Goal: Navigation & Orientation: Find specific page/section

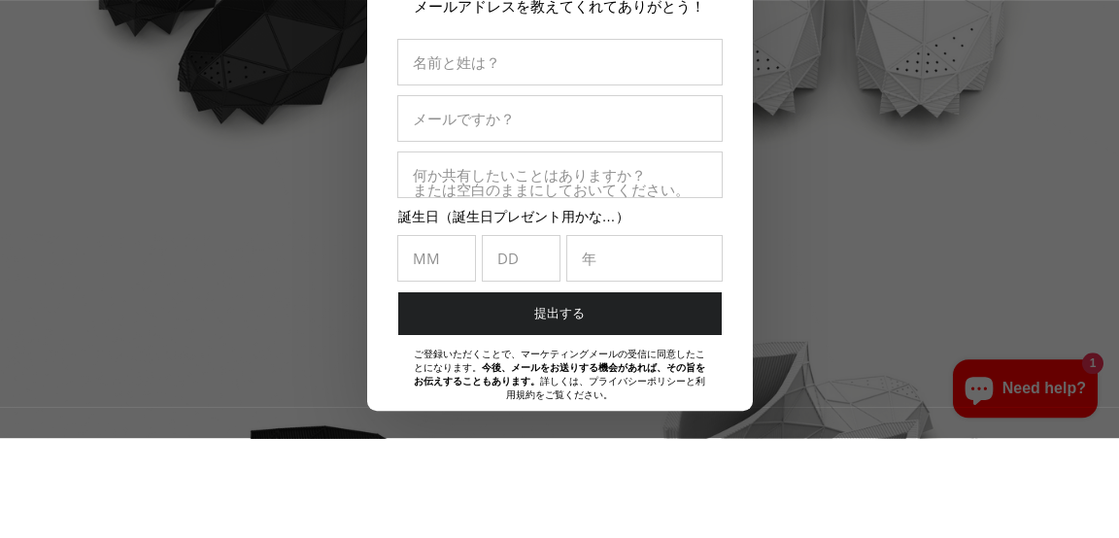
scroll to position [3422, 0]
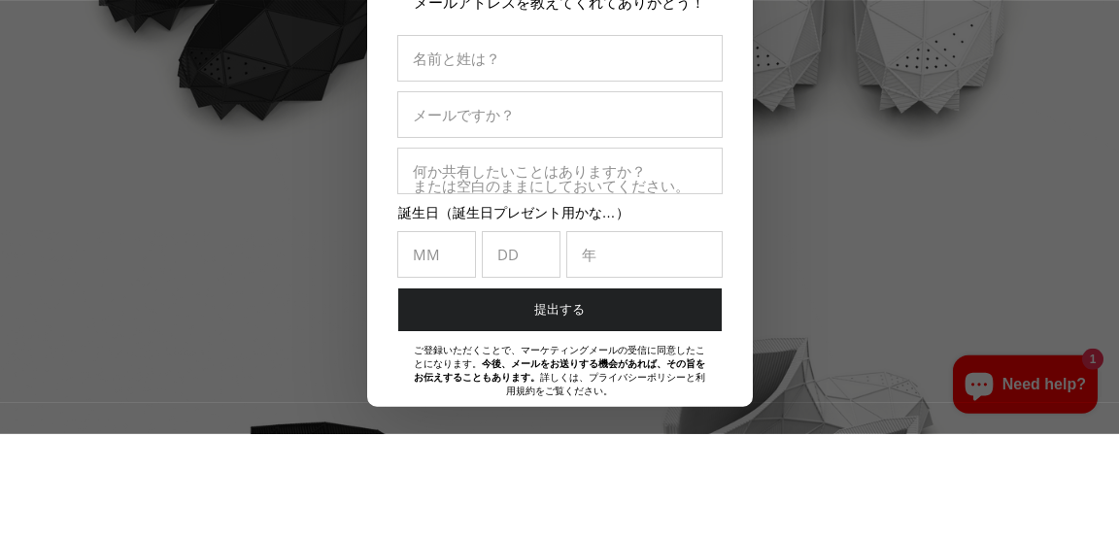
click at [142, 148] on div at bounding box center [559, 269] width 1119 height 538
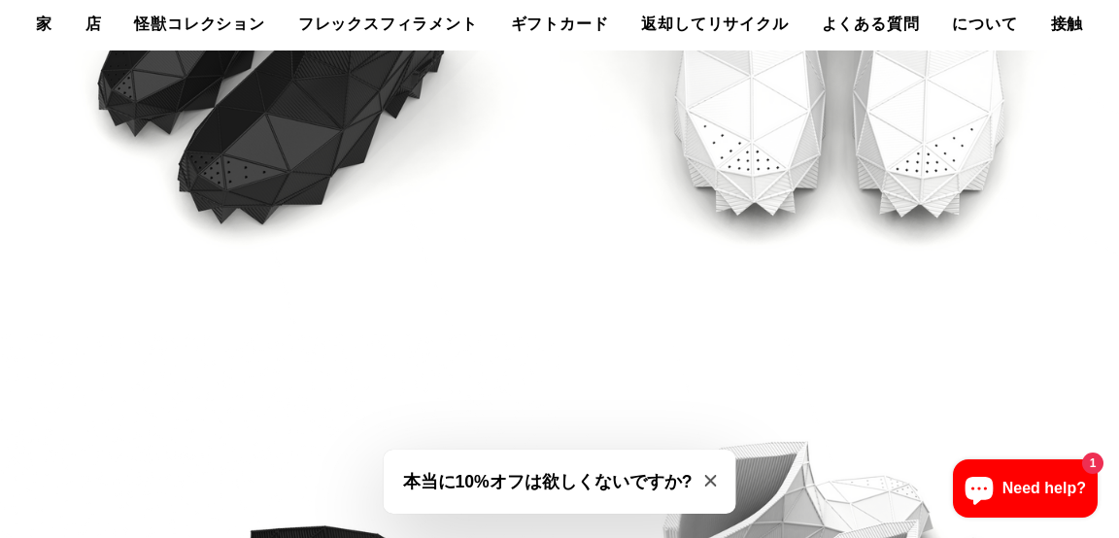
click at [372, 17] on font "フレックスフィラメント" at bounding box center [388, 24] width 180 height 18
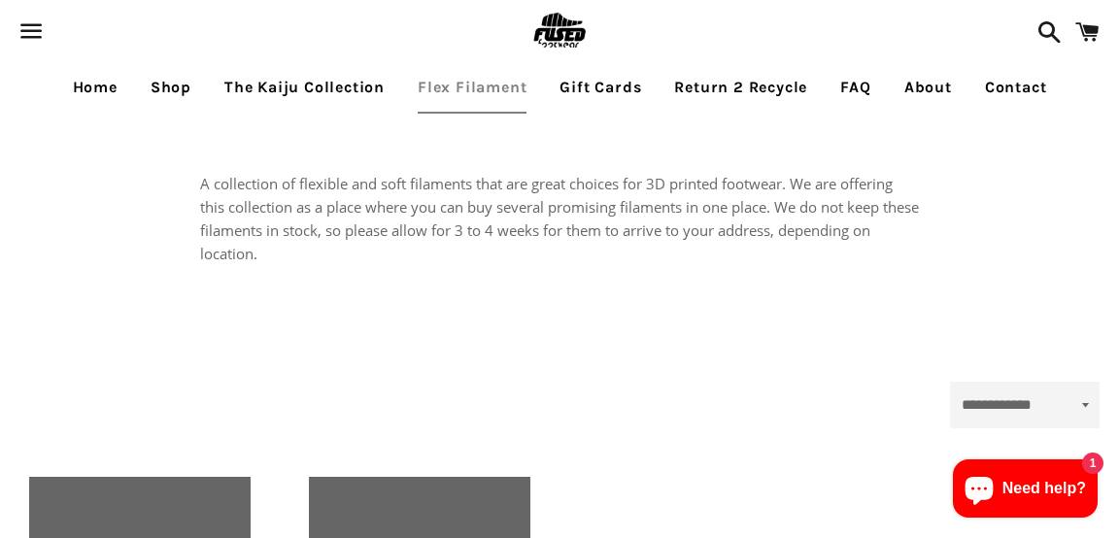
select select "**********"
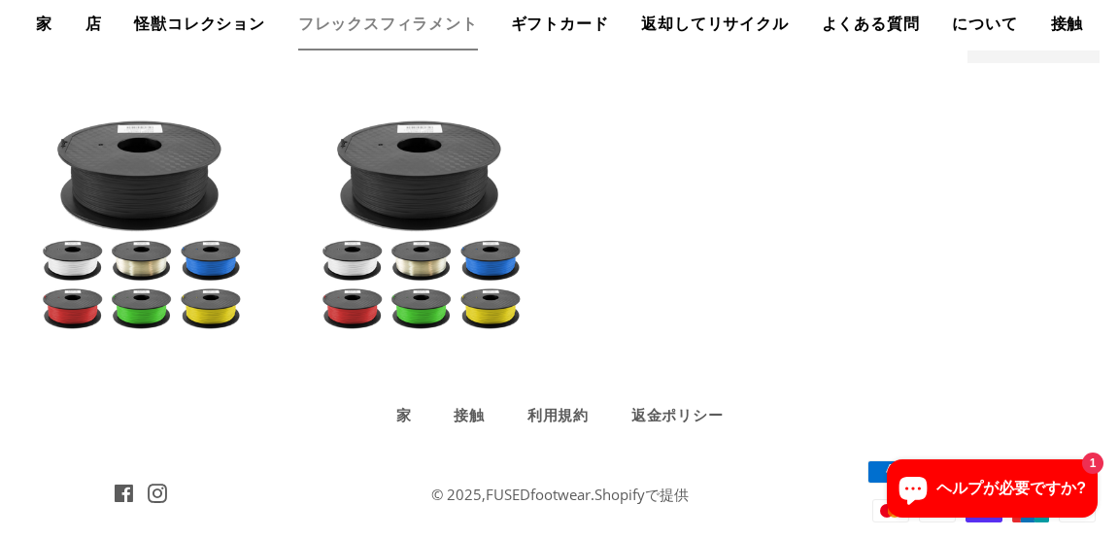
scroll to position [381, 0]
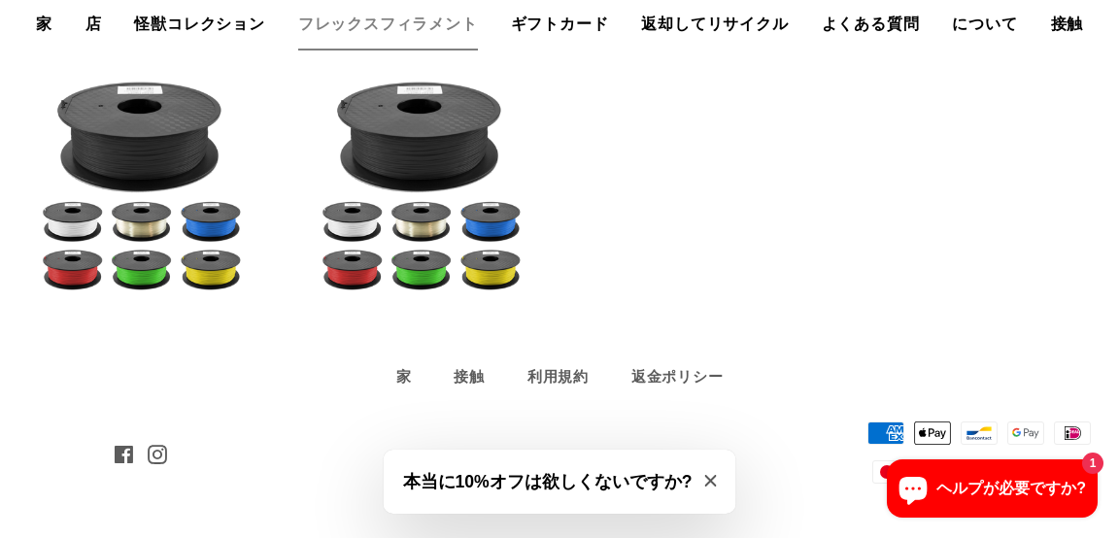
click at [172, 17] on font "怪獣コレクション" at bounding box center [199, 24] width 130 height 18
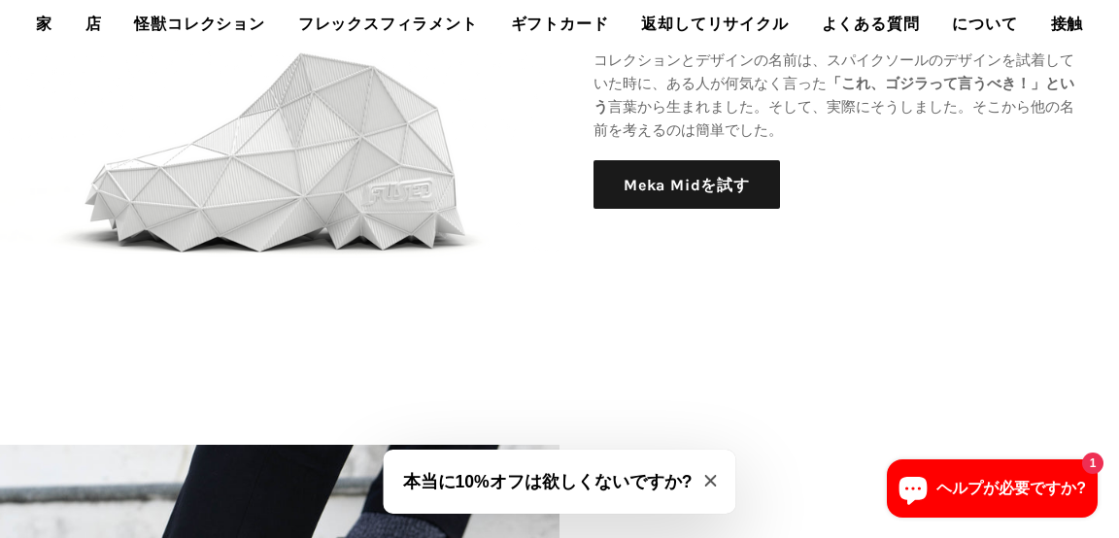
scroll to position [1867, 0]
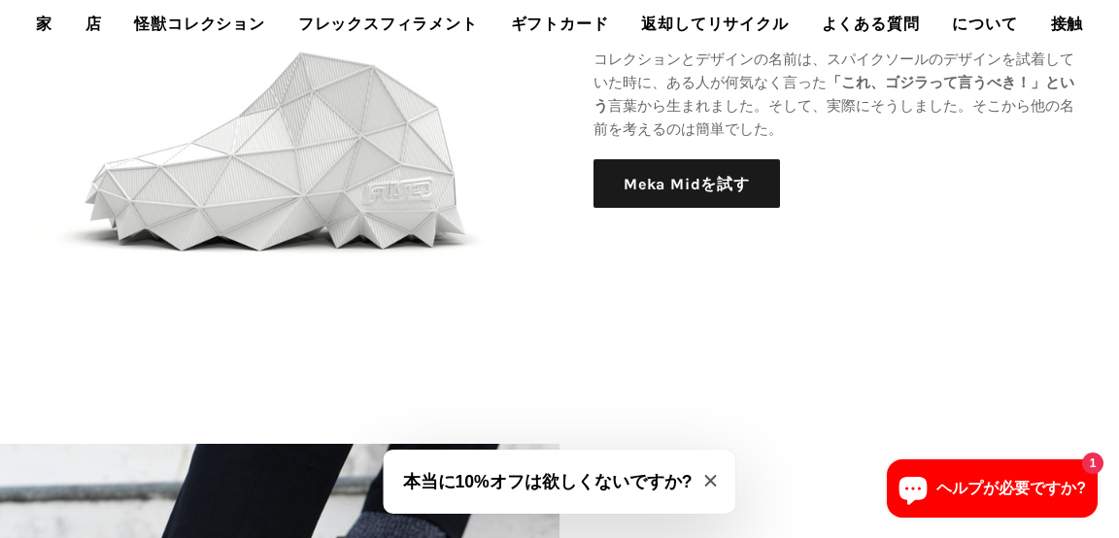
click at [706, 487] on icon "モーダルを閉じる" at bounding box center [710, 481] width 12 height 12
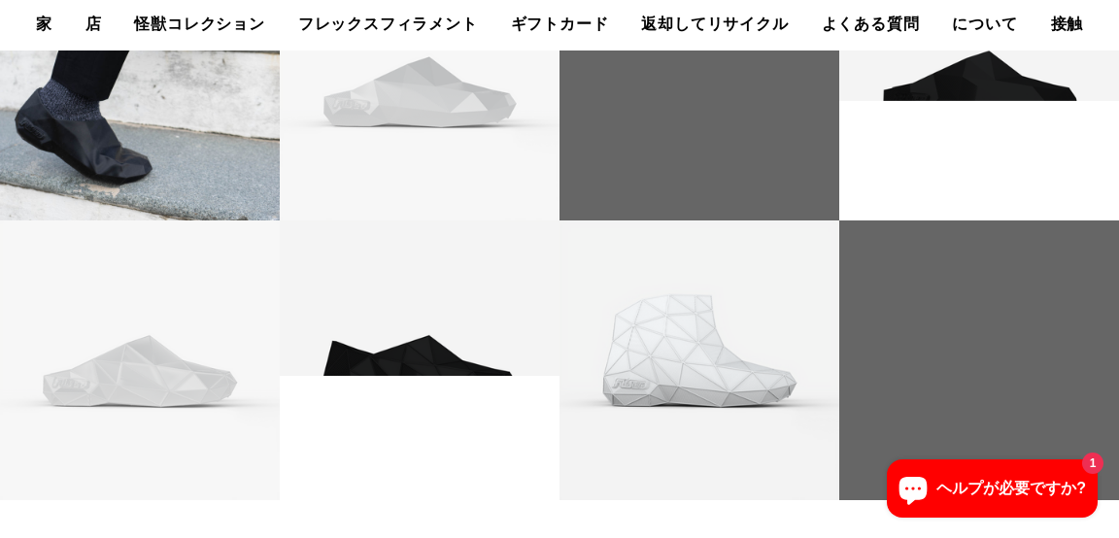
scroll to position [3631, 0]
